Goal: Communication & Community: Answer question/provide support

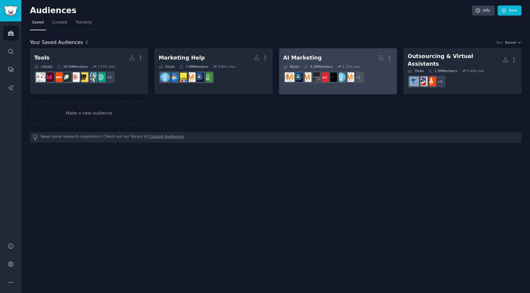
click at [293, 58] on div "AI Marketing" at bounding box center [303, 58] width 39 height 8
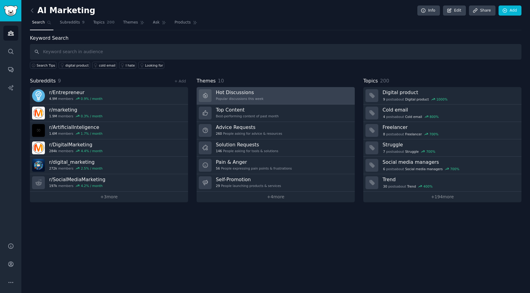
click at [251, 95] on h3 "Hot Discussions" at bounding box center [240, 92] width 48 height 6
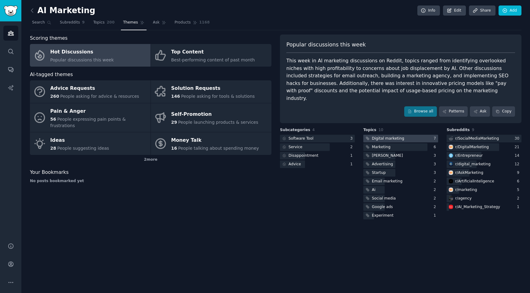
click at [396, 136] on div "Digital marketing" at bounding box center [388, 139] width 32 height 6
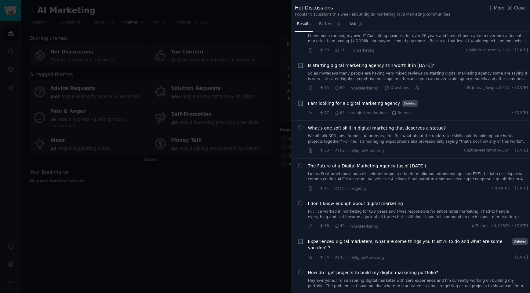
scroll to position [63, 0]
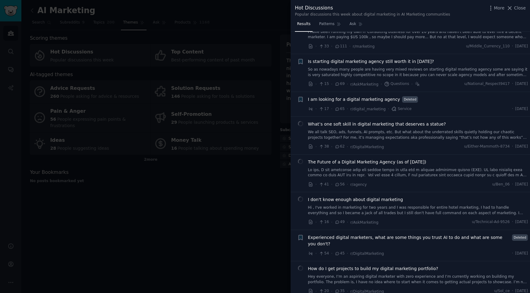
click at [385, 126] on span "What’s one soft skill in digital marketing that deserves a statue?" at bounding box center [377, 124] width 138 height 6
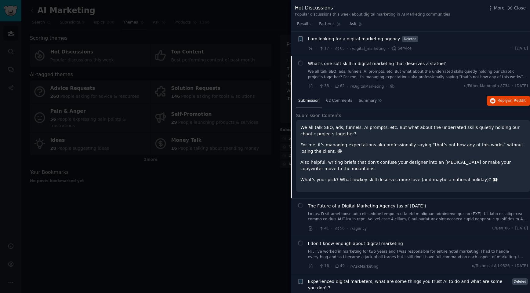
scroll to position [148, 0]
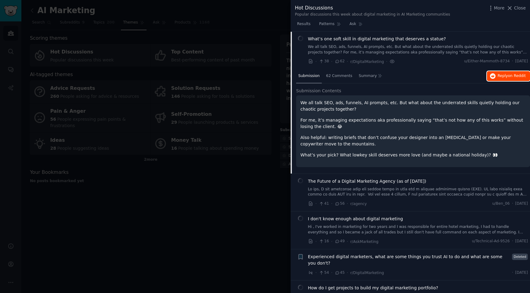
click at [503, 77] on span "Reply on Reddit" at bounding box center [512, 76] width 28 height 6
click at [519, 10] on span "Close" at bounding box center [521, 8] width 12 height 6
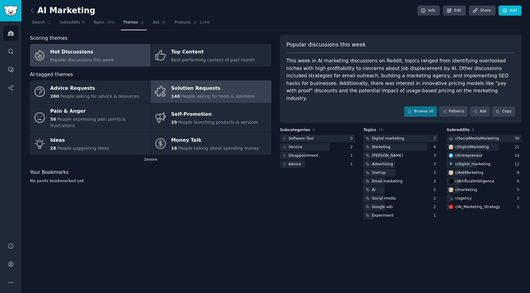
click at [252, 84] on link "Solution Requests 146 People asking for tools & solutions" at bounding box center [211, 91] width 121 height 23
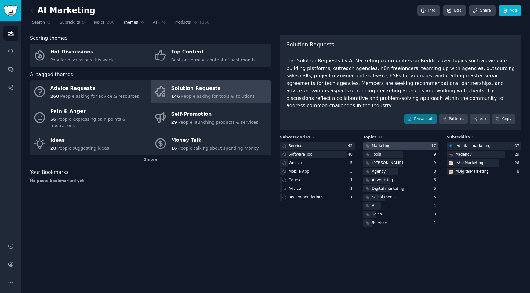
click at [397, 142] on div at bounding box center [401, 146] width 75 height 8
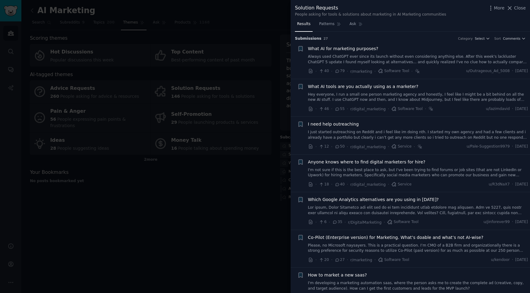
click at [438, 60] on link "Always used ChatGPT ever since its launch without even considering anything els…" at bounding box center [418, 59] width 220 height 11
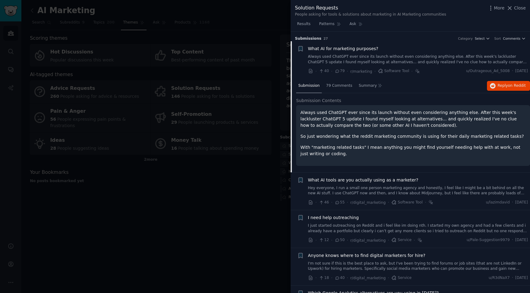
scroll to position [10, 0]
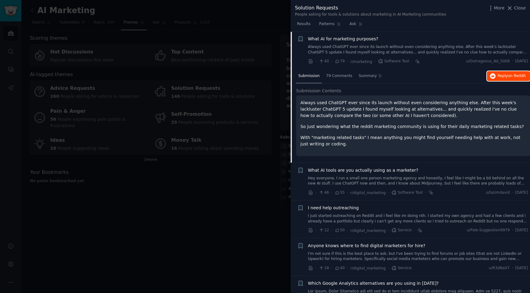
click at [504, 78] on span "Reply on Reddit" at bounding box center [512, 76] width 28 height 6
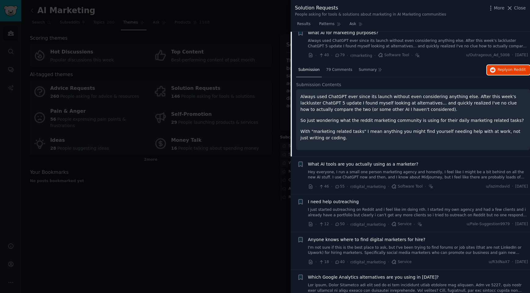
scroll to position [53, 0]
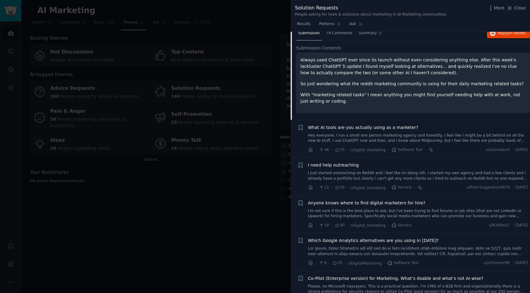
click at [358, 138] on link "Hey everyone, I run a small one person marketing agency and honestly, I feel li…" at bounding box center [418, 138] width 220 height 11
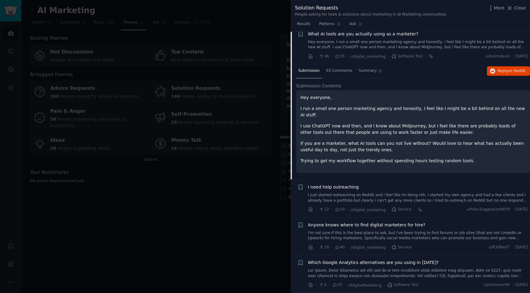
scroll to position [47, 0]
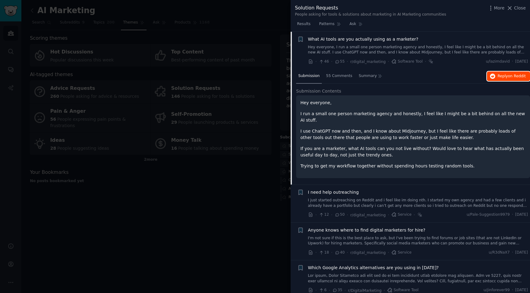
click at [501, 76] on span "Reply on Reddit" at bounding box center [512, 77] width 28 height 6
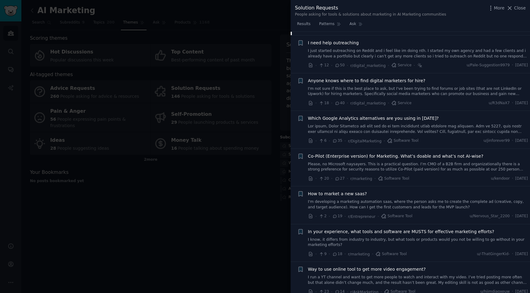
scroll to position [232, 0]
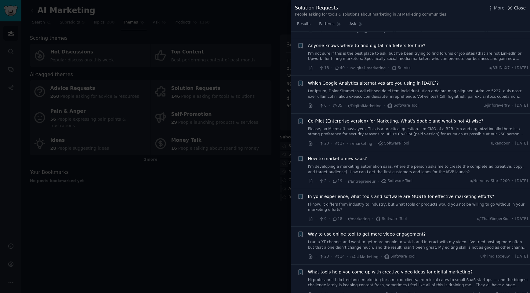
click at [515, 10] on span "Close" at bounding box center [521, 8] width 12 height 6
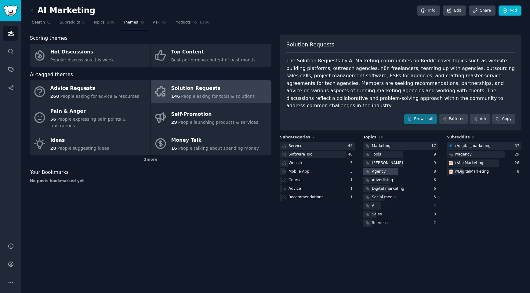
click at [374, 169] on div "Agency" at bounding box center [379, 172] width 14 height 6
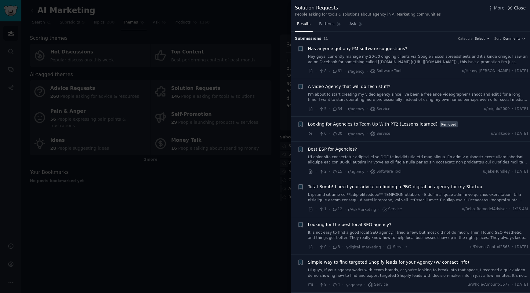
click at [522, 5] on span "Close" at bounding box center [521, 8] width 12 height 6
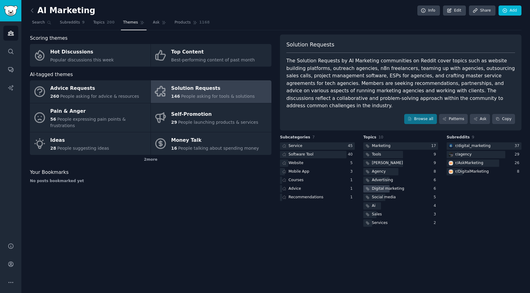
click at [383, 186] on div "Digital marketing" at bounding box center [388, 189] width 32 height 6
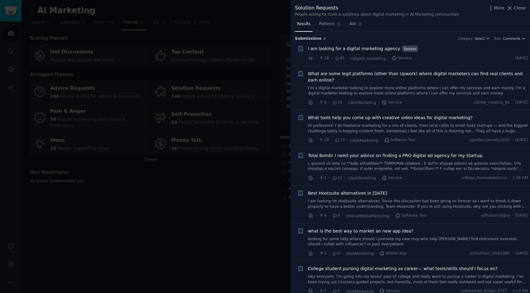
click at [396, 90] on link "I’m a digital marketer looking to explore more online platforms where I can off…" at bounding box center [418, 91] width 220 height 11
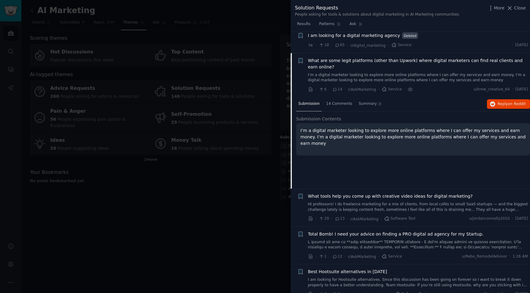
scroll to position [35, 0]
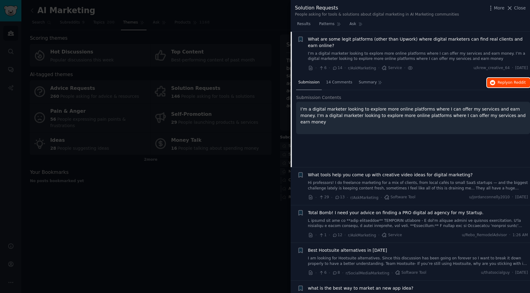
click at [507, 79] on button "Reply on Reddit" at bounding box center [508, 83] width 43 height 10
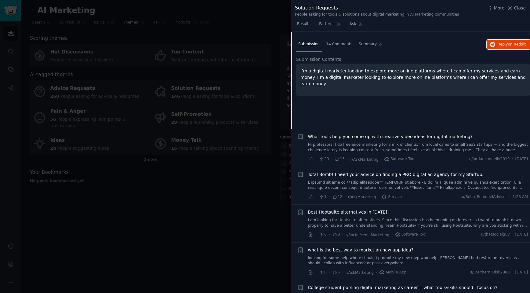
scroll to position [118, 0]
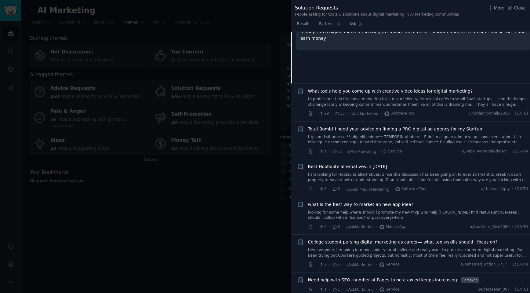
click at [413, 101] on link "Hi professors! I do freelance marketing for a mix of clients, from local cafés …" at bounding box center [418, 102] width 220 height 11
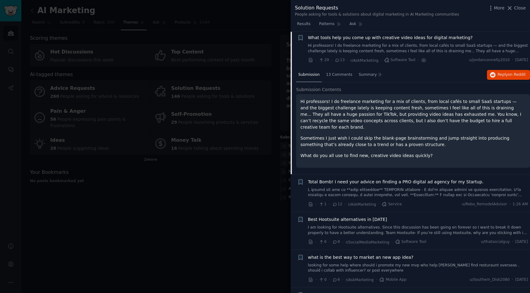
scroll to position [79, 0]
click at [508, 76] on span "on Reddit" at bounding box center [517, 76] width 18 height 4
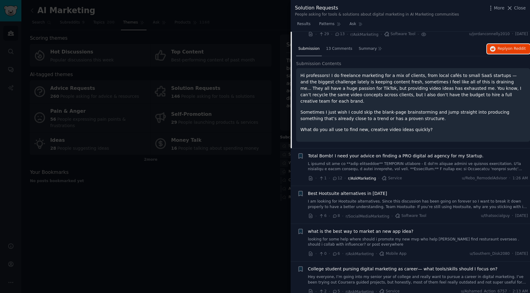
scroll to position [119, 0]
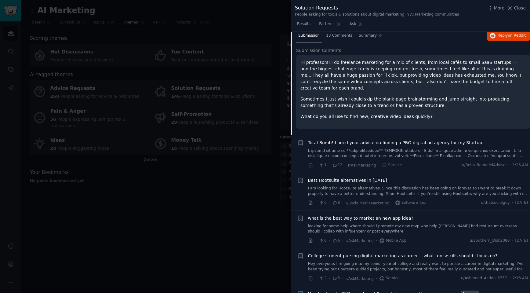
click at [394, 148] on link at bounding box center [418, 153] width 220 height 11
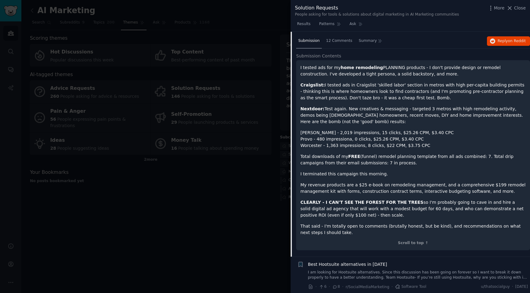
scroll to position [13, 0]
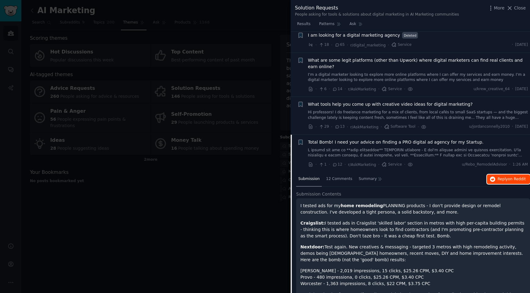
click at [504, 178] on span "Reply on Reddit" at bounding box center [512, 180] width 28 height 6
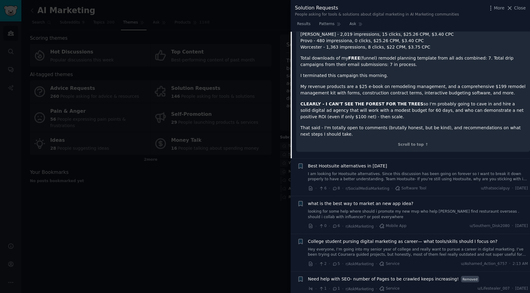
scroll to position [253, 0]
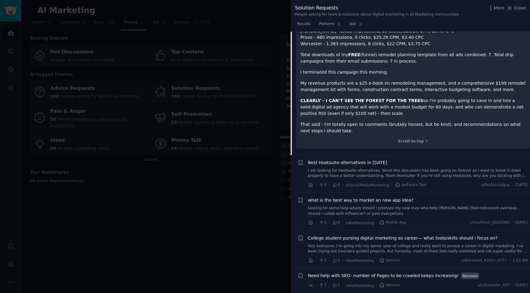
click at [413, 172] on link "I am looking for Hootsuite alternatives. Since this discussion has been going o…" at bounding box center [418, 173] width 220 height 11
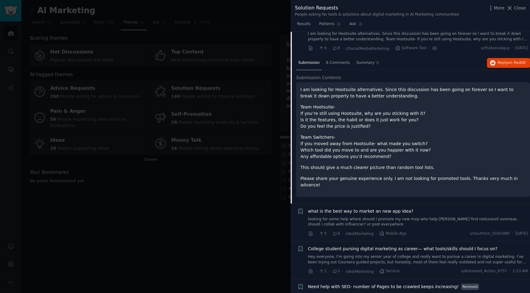
scroll to position [172, 0]
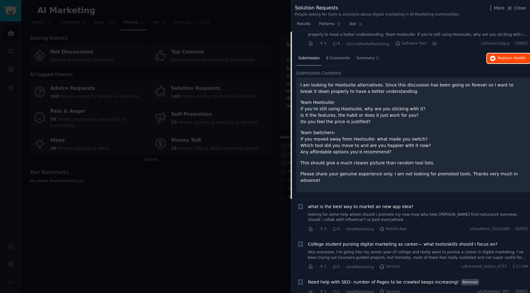
click at [500, 60] on span "Reply on Reddit" at bounding box center [512, 59] width 28 height 6
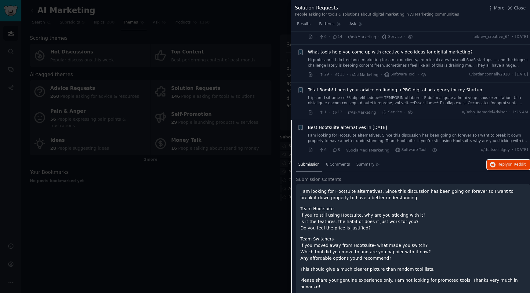
scroll to position [0, 0]
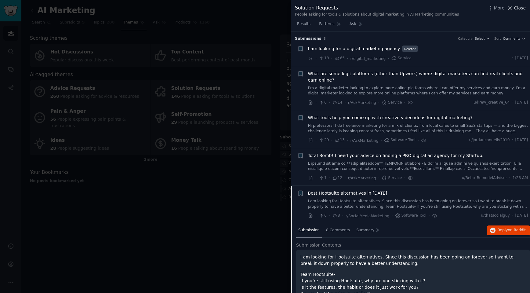
click at [513, 10] on icon at bounding box center [510, 8] width 6 height 6
